Goal: Obtain resource: Download file/media

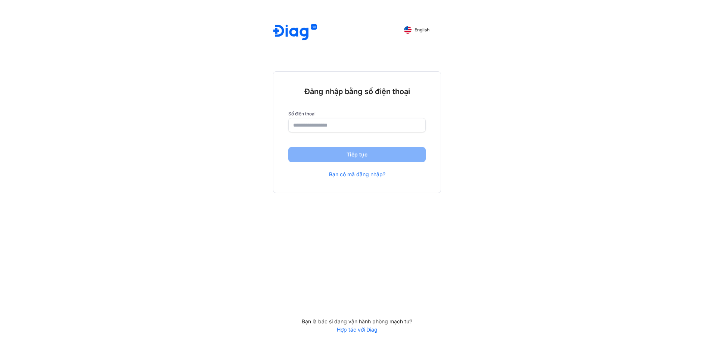
click at [379, 125] on input "number" at bounding box center [357, 124] width 128 height 13
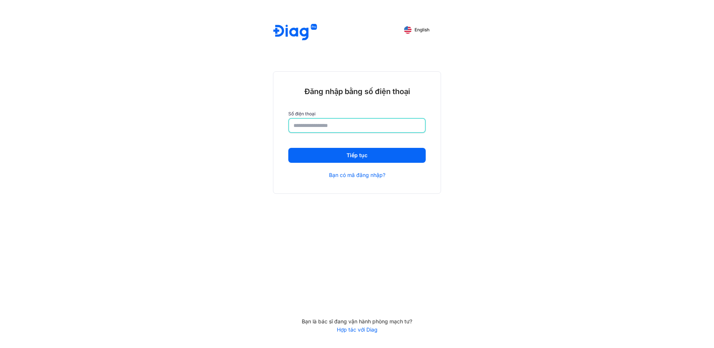
type input "**********"
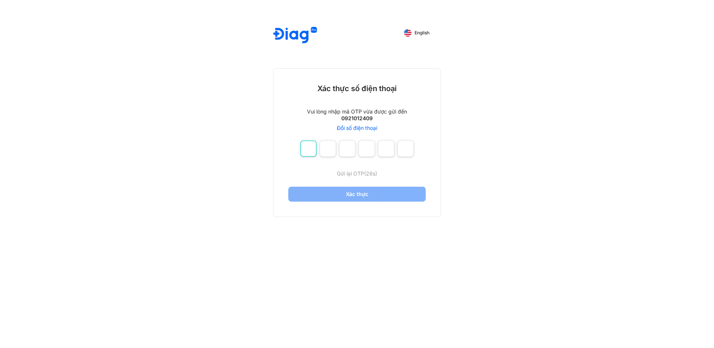
click at [304, 147] on input "number" at bounding box center [308, 148] width 16 height 16
type input "*"
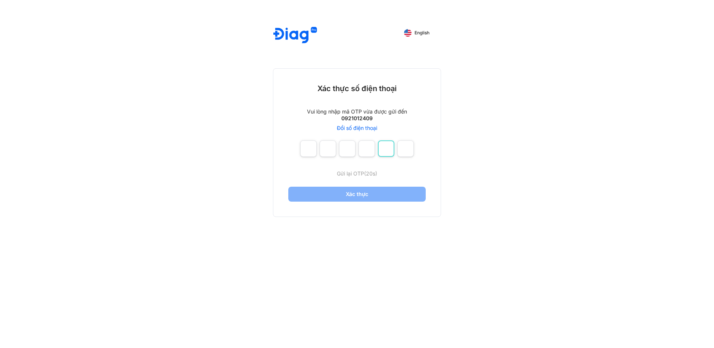
type input "*"
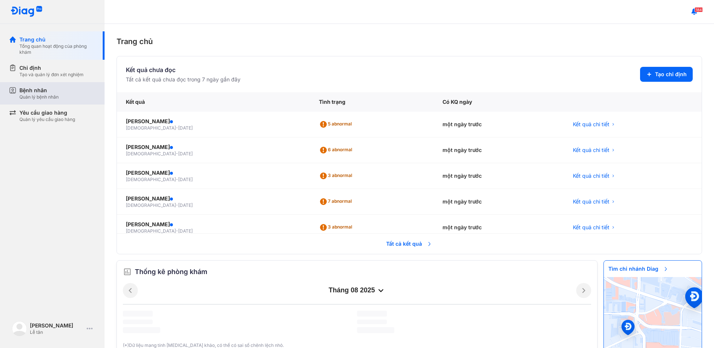
click at [53, 92] on div "Bệnh nhân" at bounding box center [38, 90] width 39 height 7
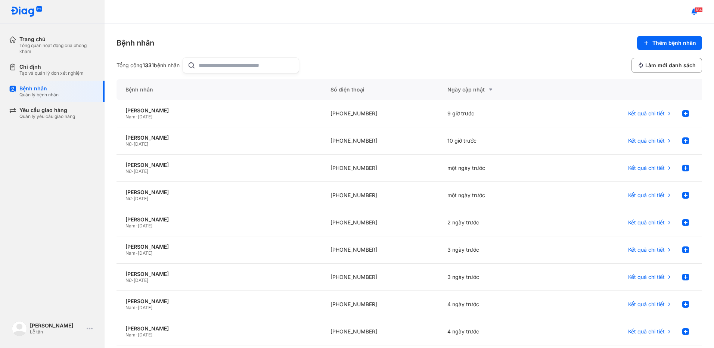
click at [257, 69] on input "text" at bounding box center [247, 65] width 96 height 15
type input "**********"
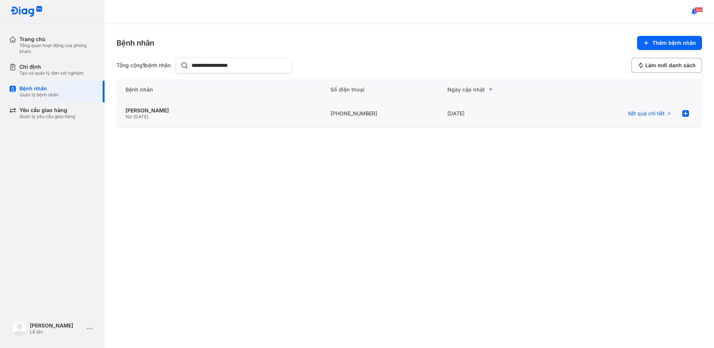
click at [271, 117] on div "Nữ - 30/03/1972" at bounding box center [218, 117] width 187 height 6
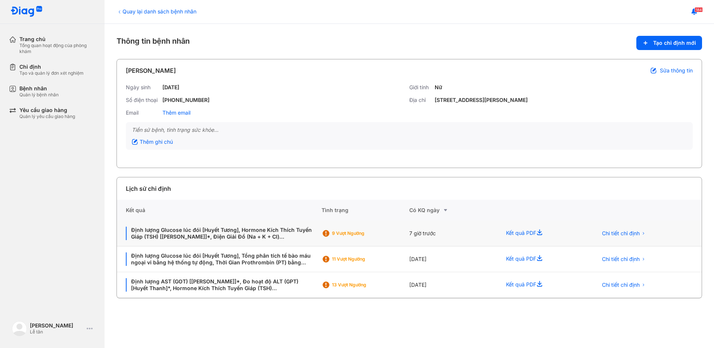
click at [387, 241] on div "9 Vượt ngưỡng" at bounding box center [365, 234] width 88 height 26
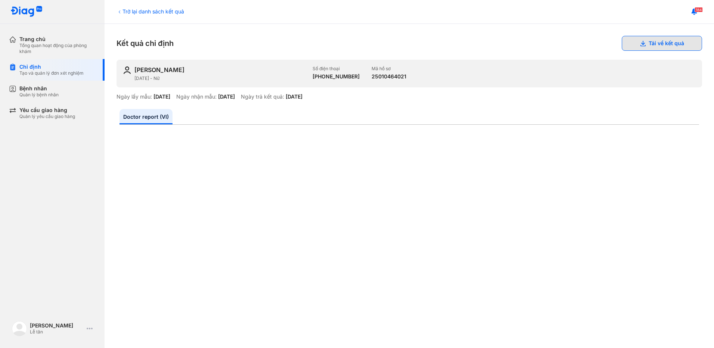
click at [630, 39] on button "Tải về kết quả" at bounding box center [661, 43] width 80 height 15
